Goal: Information Seeking & Learning: Find specific page/section

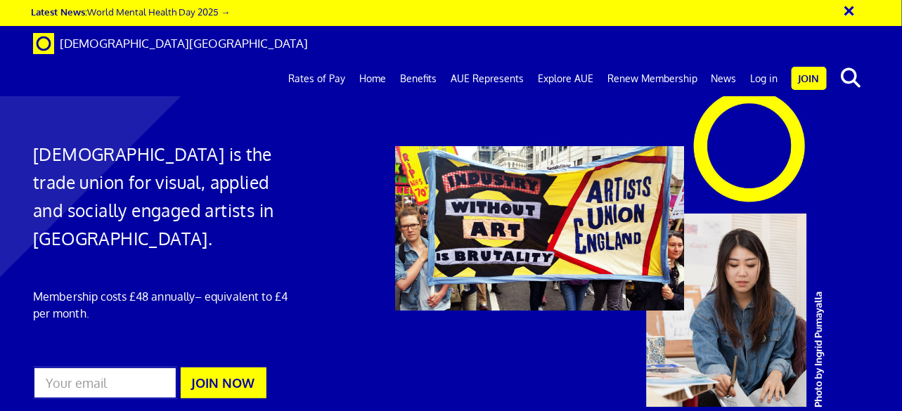
scroll to position [1831, 0]
click at [341, 61] on link "Rates of Pay" at bounding box center [316, 78] width 71 height 35
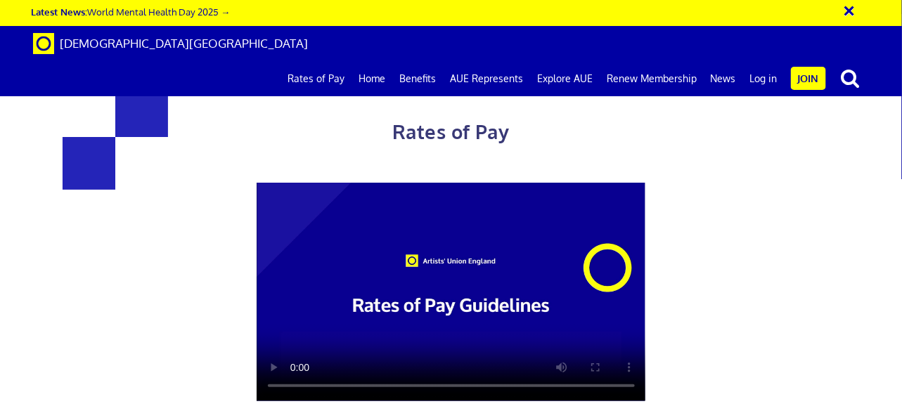
scroll to position [602, 0]
